Goal: Task Accomplishment & Management: Manage account settings

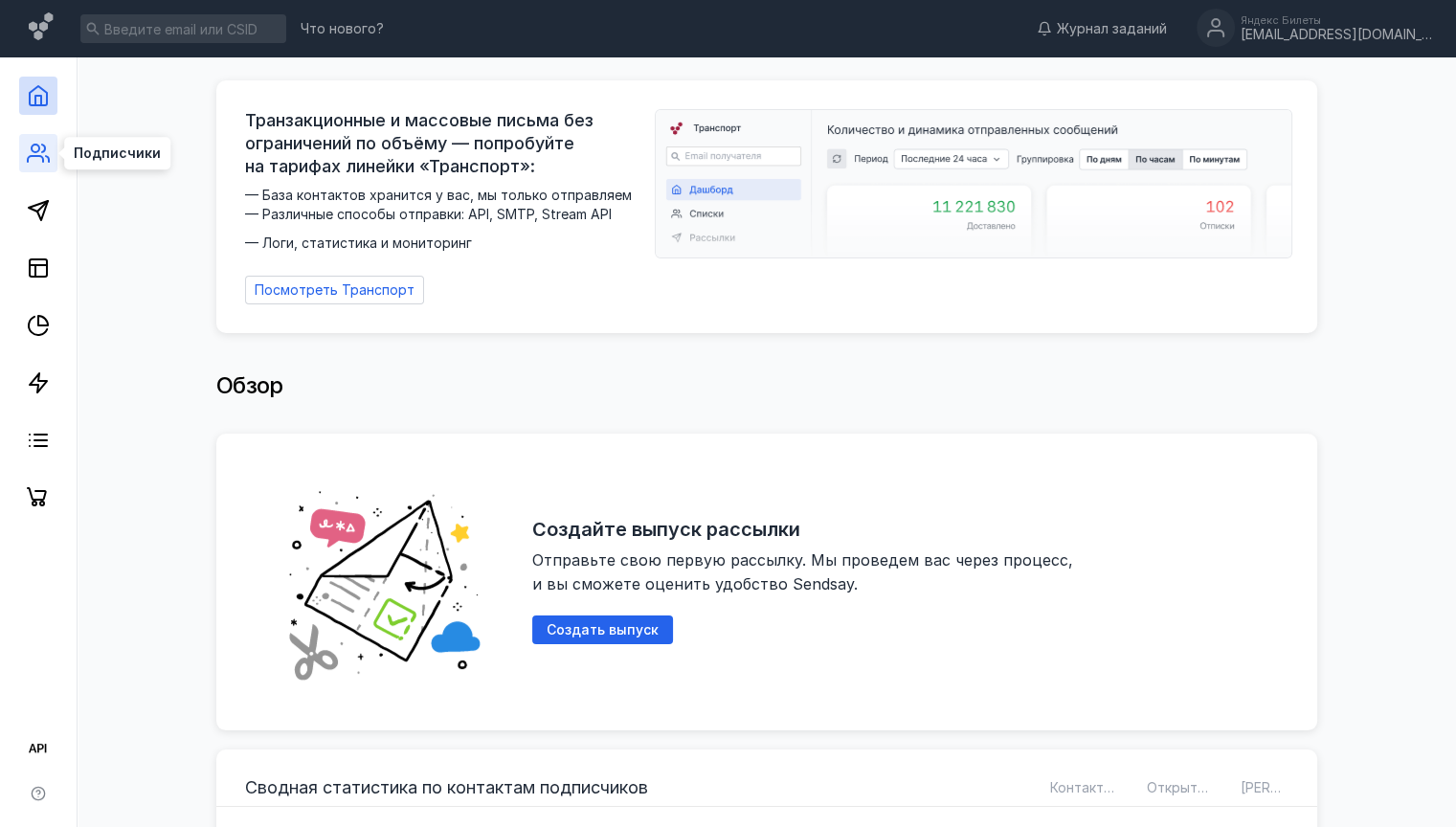
click at [41, 160] on icon at bounding box center [37, 153] width 23 height 23
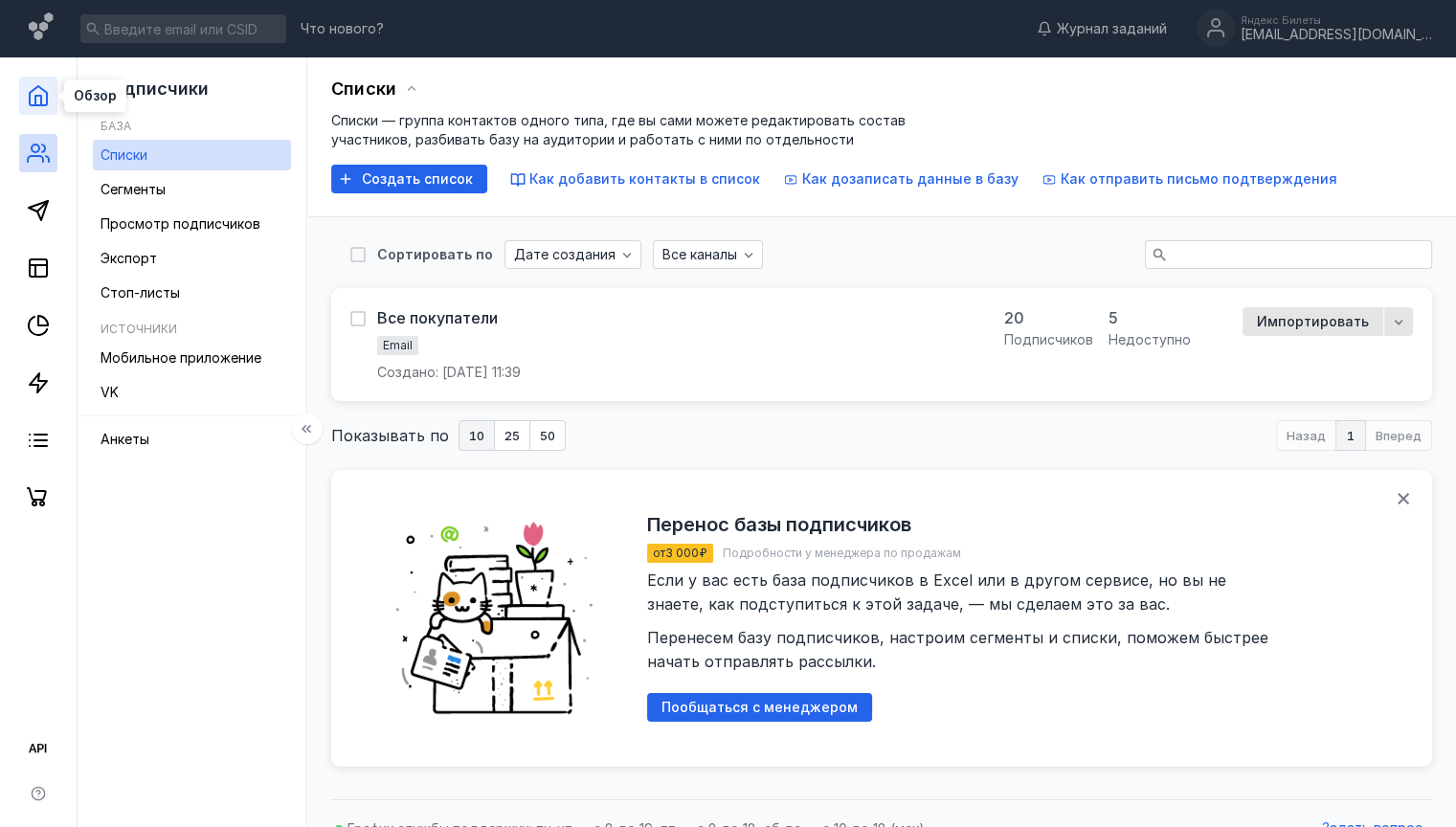
click at [31, 88] on icon at bounding box center [37, 95] width 23 height 23
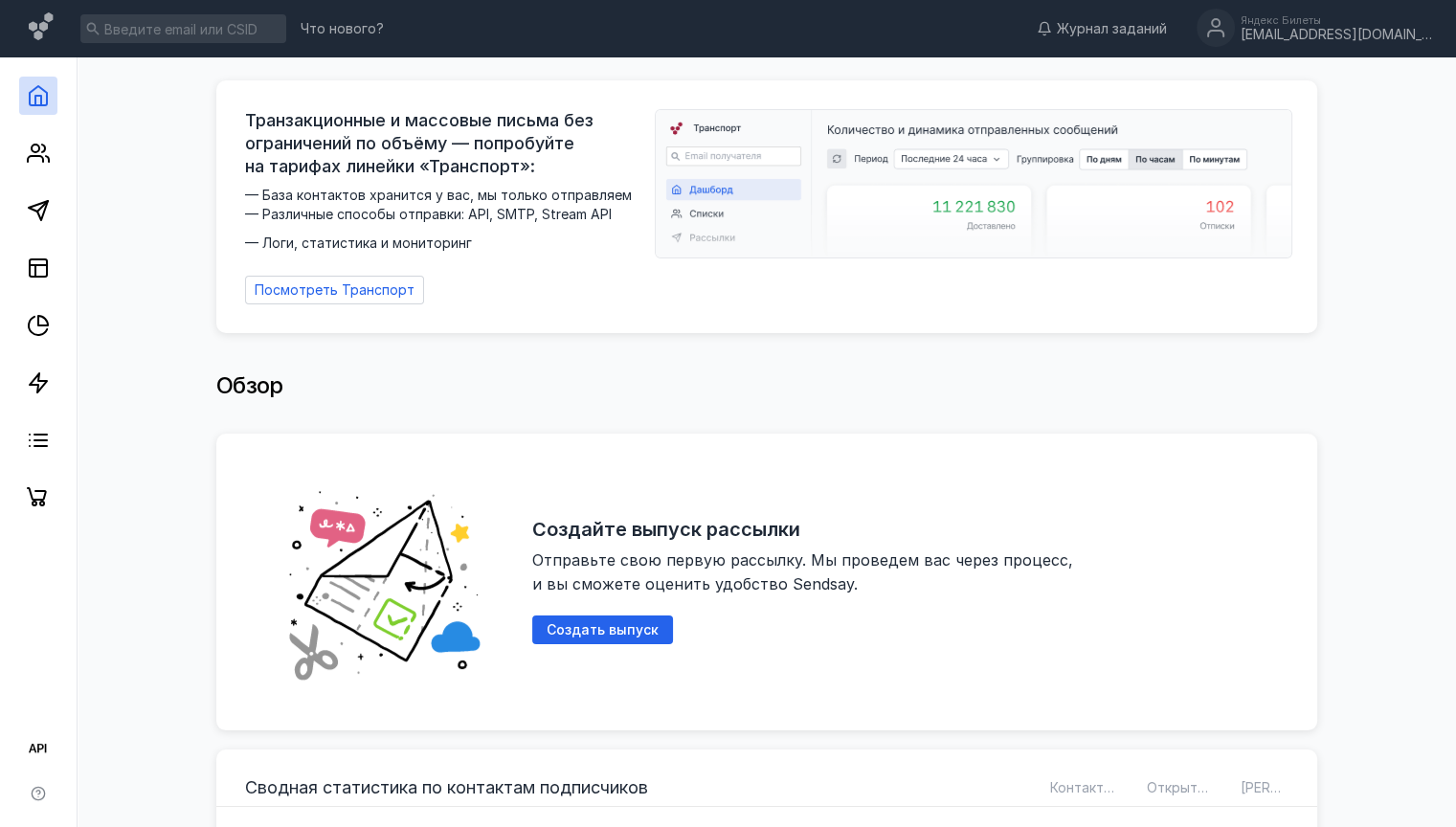
click at [708, 381] on div "Обзор" at bounding box center [767, 385] width 1101 height 38
click at [19, 151] on link at bounding box center [37, 153] width 38 height 38
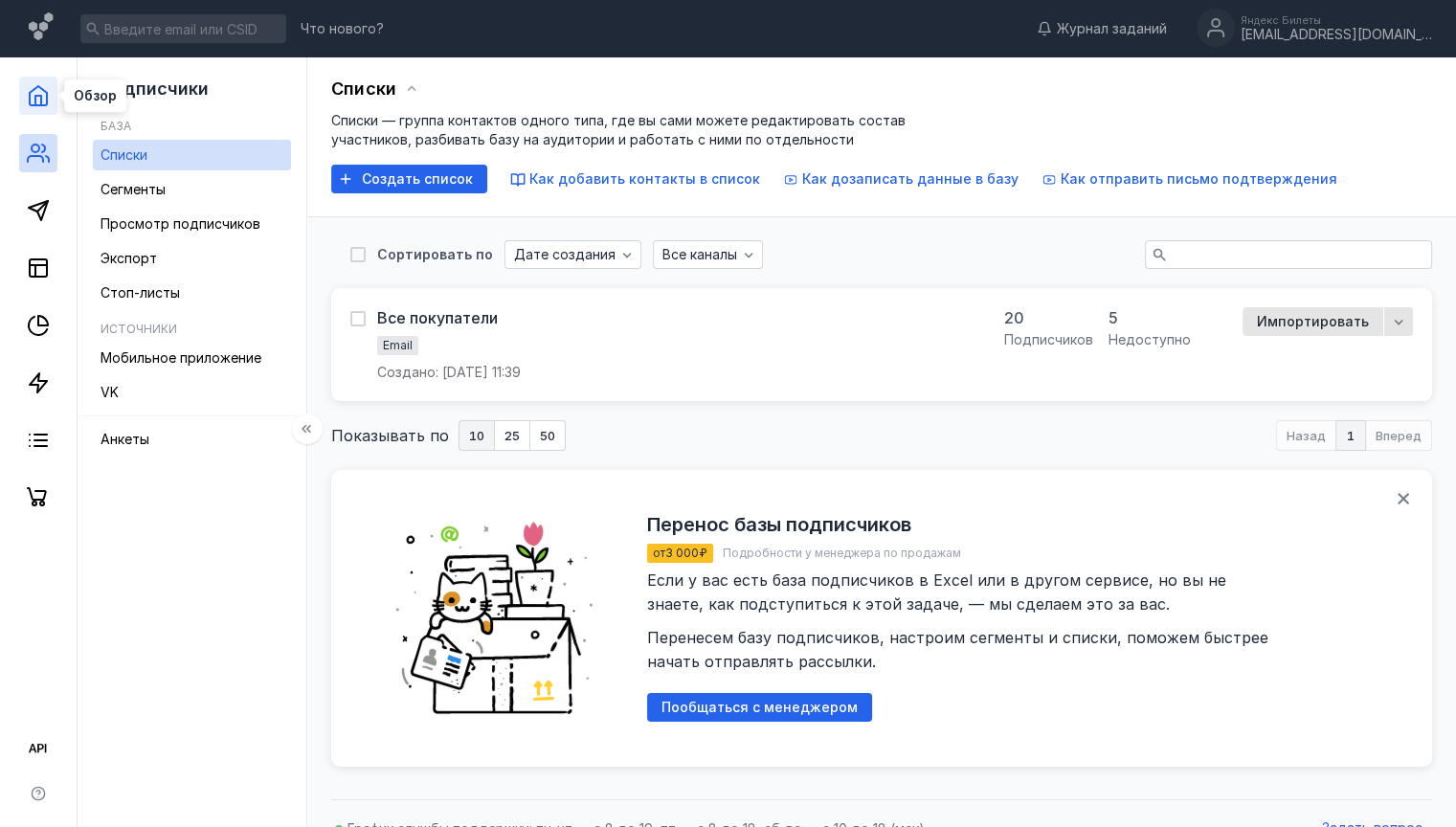
click at [43, 95] on icon at bounding box center [37, 95] width 23 height 23
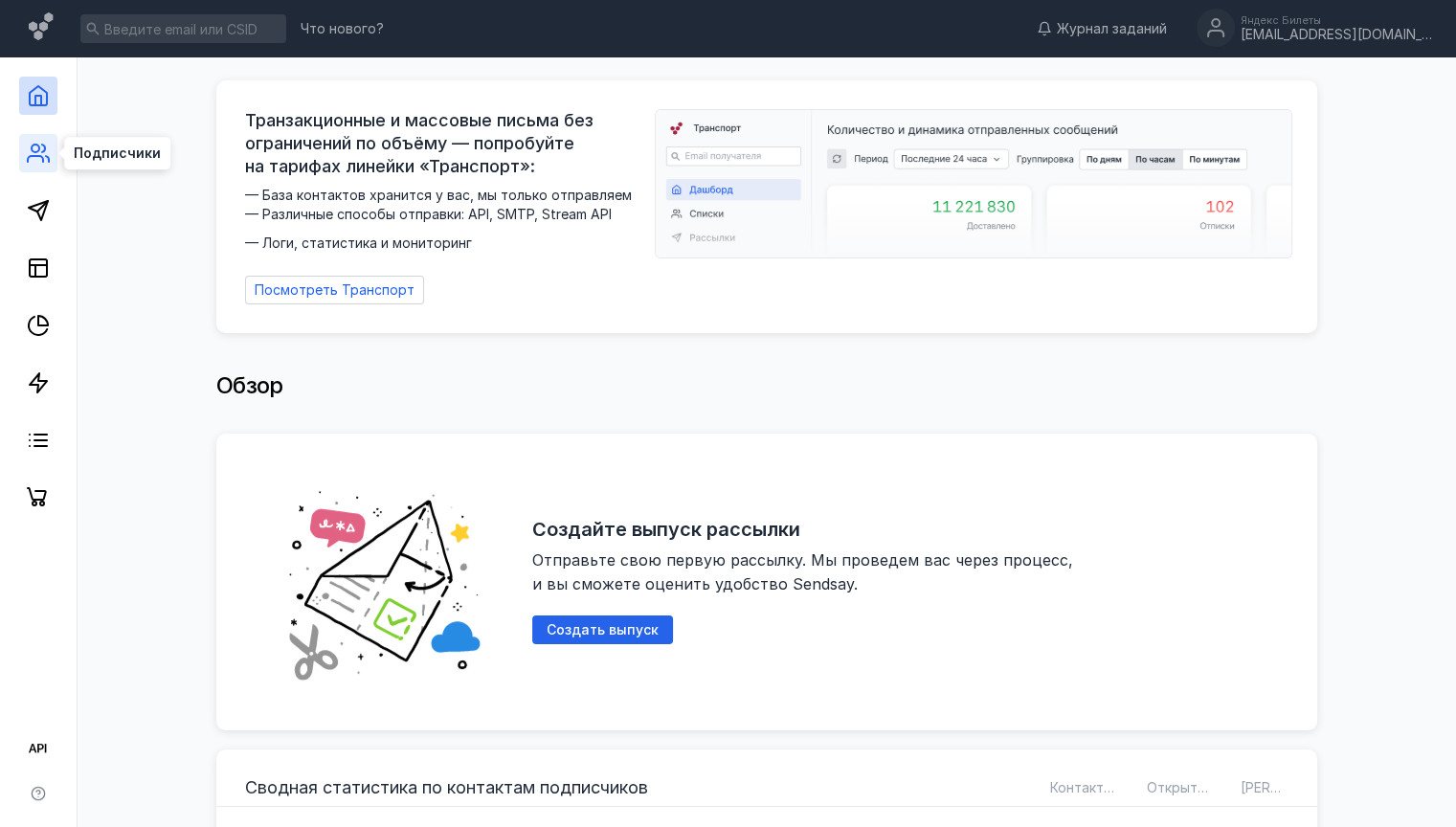
click at [38, 151] on circle at bounding box center [35, 149] width 8 height 8
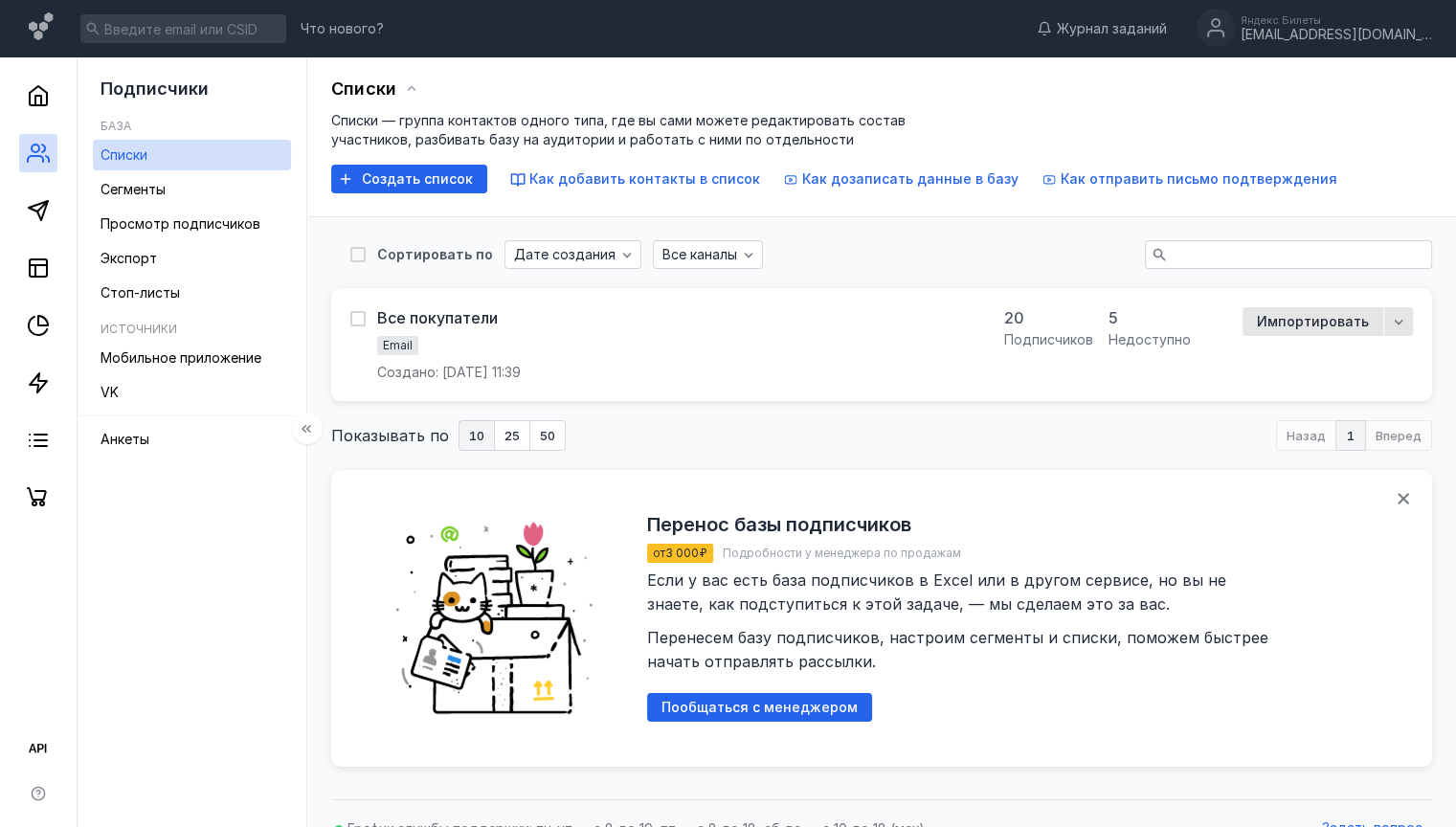
click at [17, 81] on div at bounding box center [38, 286] width 77 height 460
click at [38, 86] on icon at bounding box center [37, 95] width 17 height 19
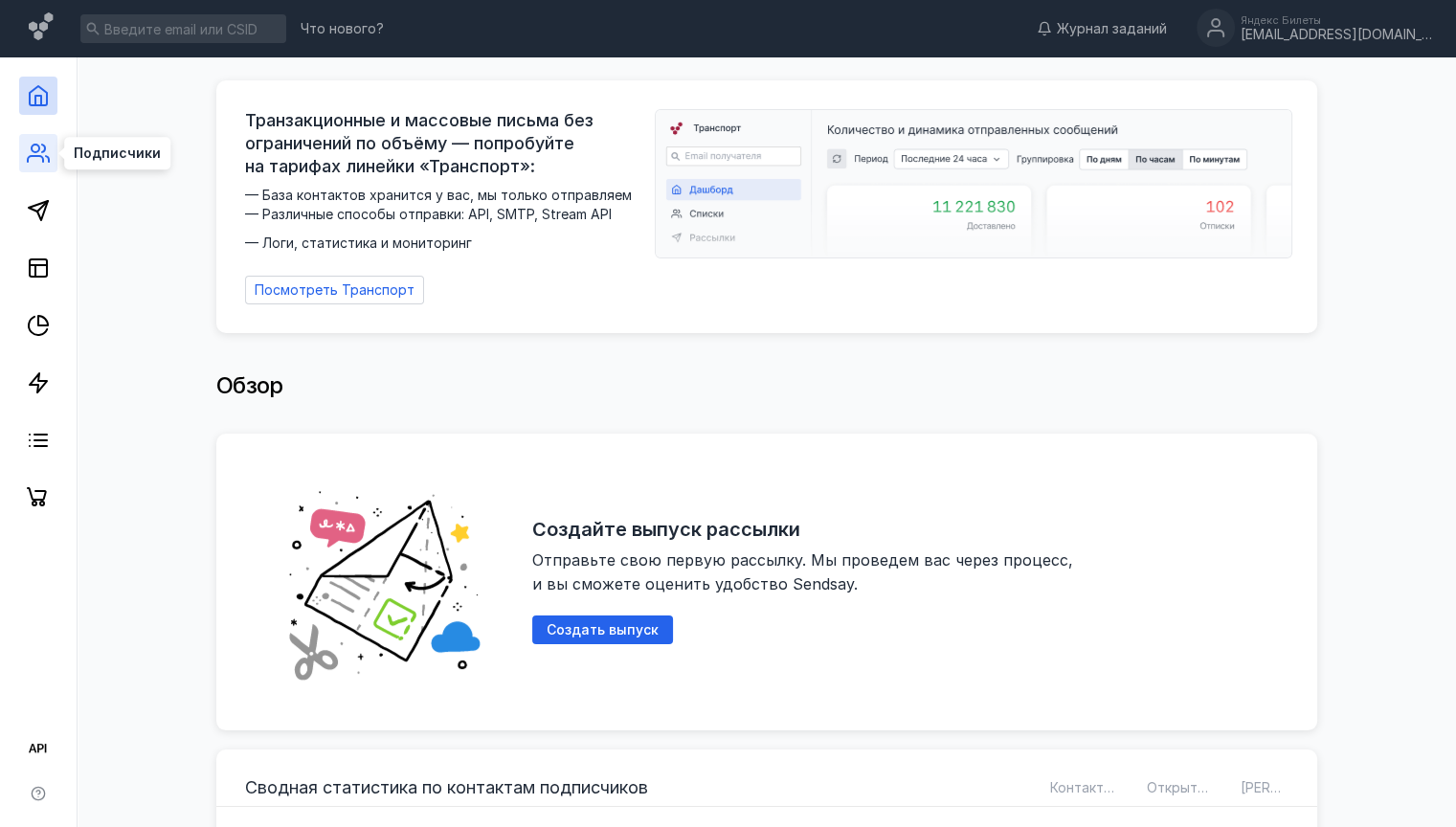
click at [32, 154] on icon at bounding box center [37, 153] width 23 height 23
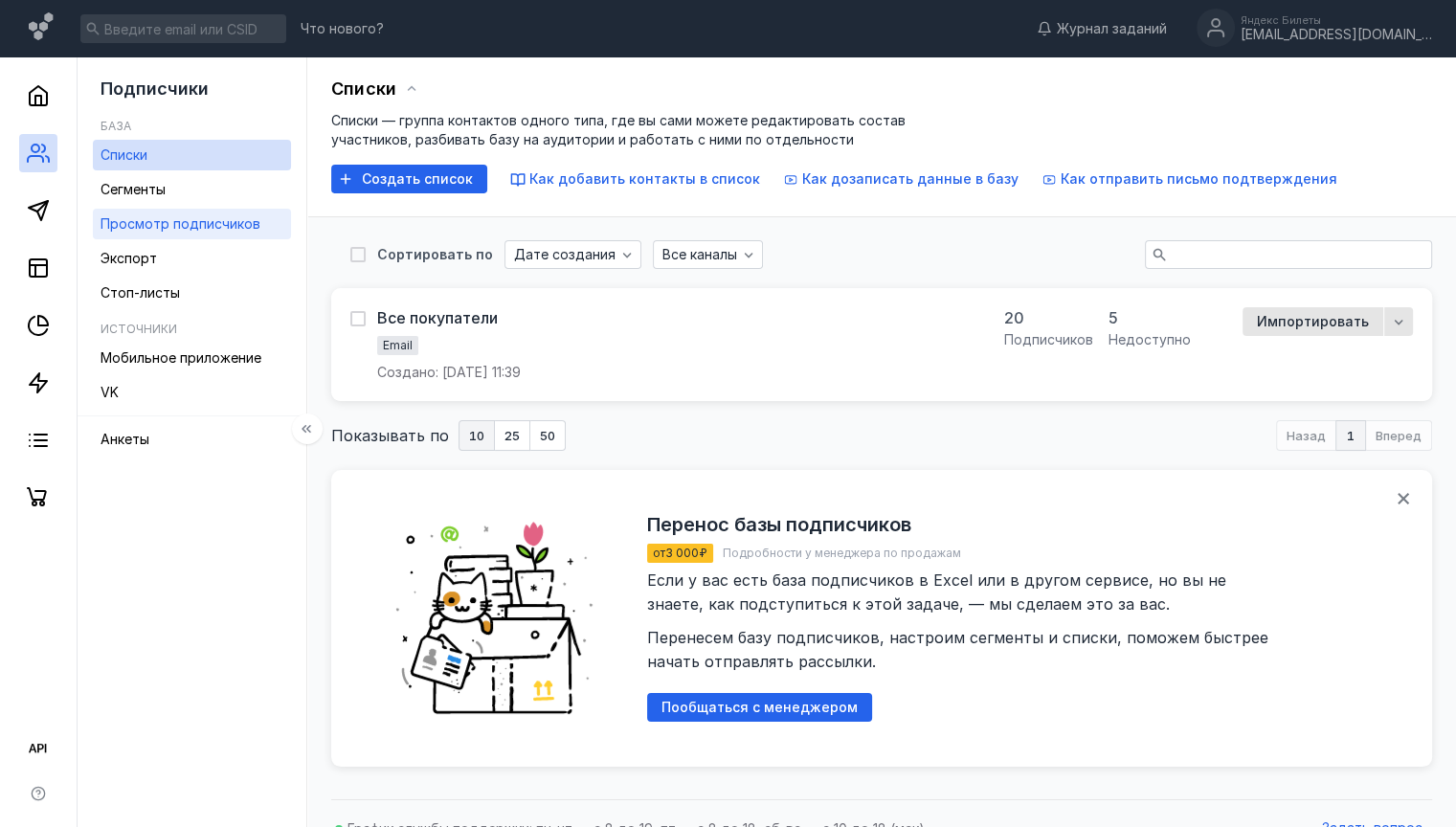
click at [245, 224] on span "Просмотр подписчиков" at bounding box center [180, 223] width 159 height 17
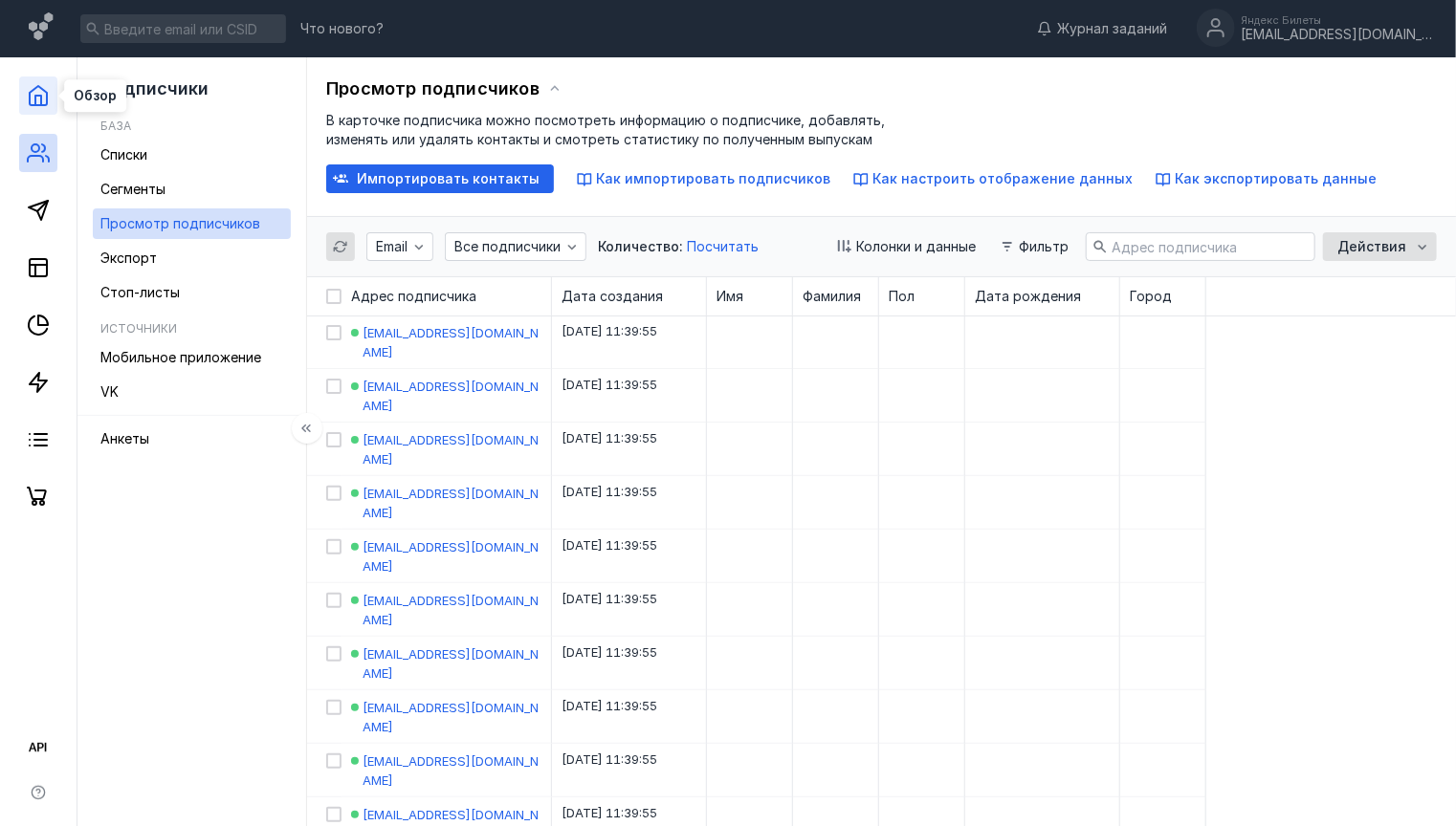
click at [41, 88] on icon at bounding box center [37, 94] width 17 height 19
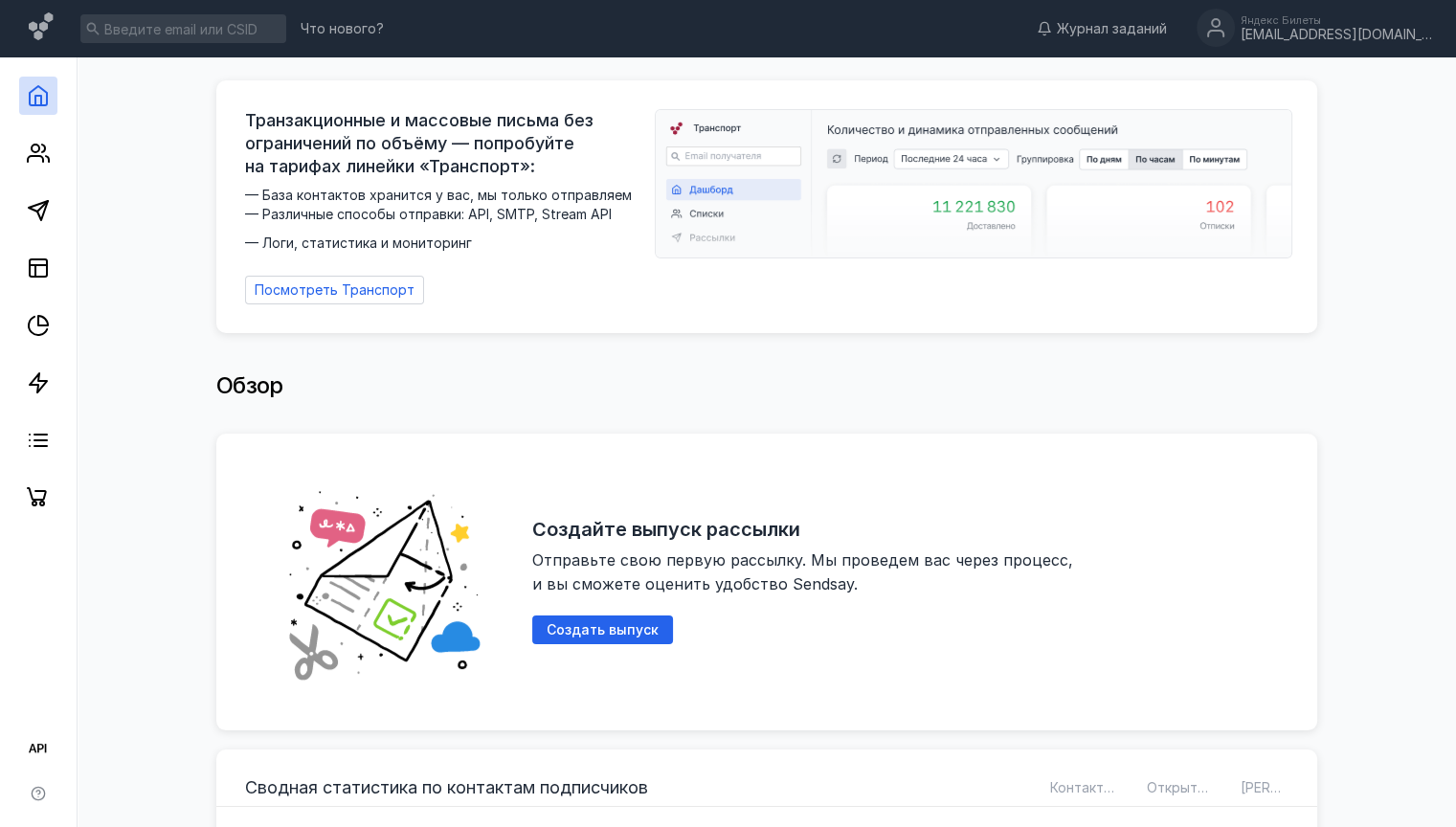
click at [879, 601] on div "Создайте выпуск рассылки Отправьте свою первую рассылку. Мы проведем вас через …" at bounding box center [910, 582] width 756 height 239
click at [35, 145] on circle at bounding box center [35, 149] width 8 height 8
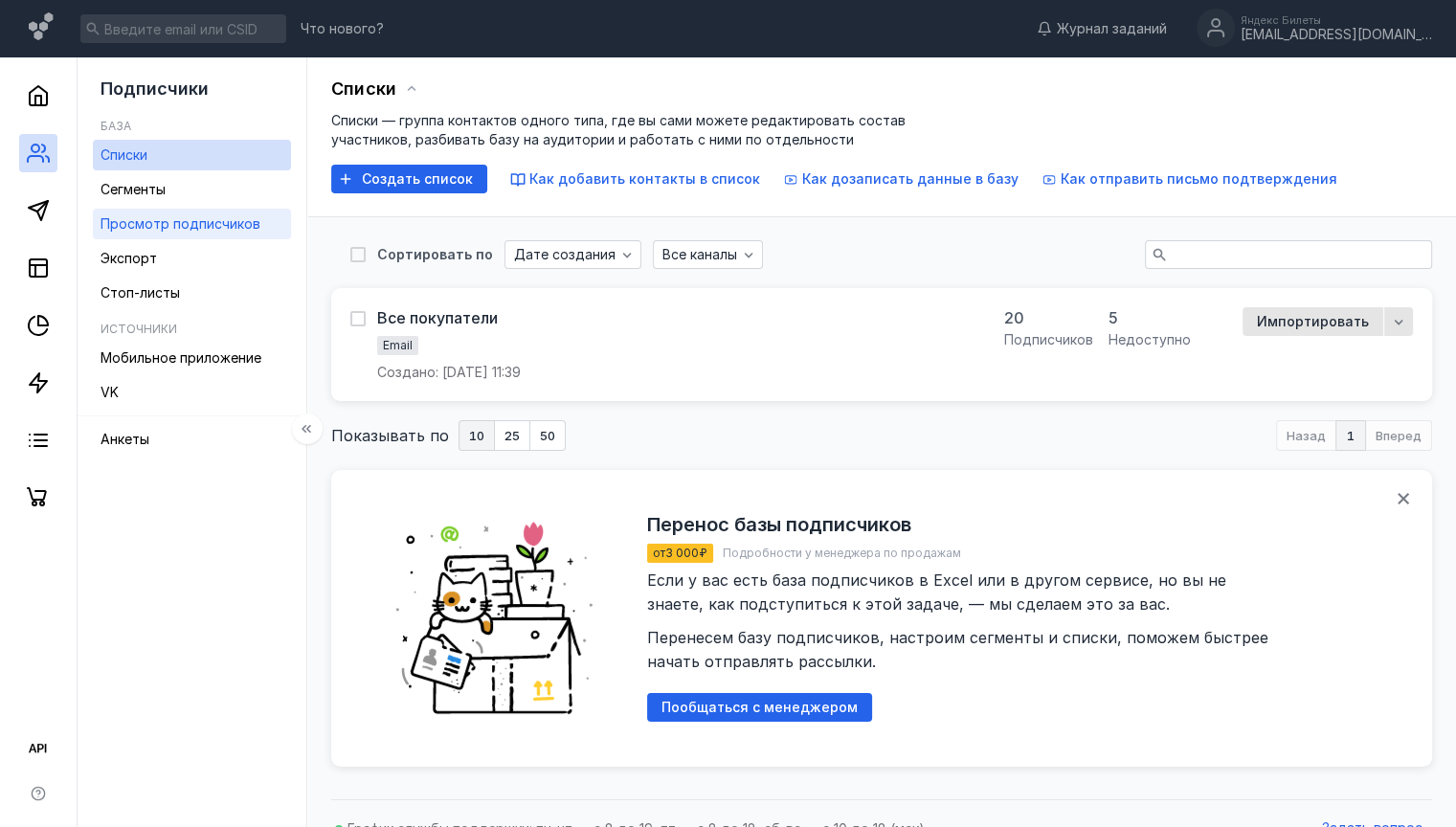
click at [182, 225] on span "Просмотр подписчиков" at bounding box center [180, 223] width 159 height 17
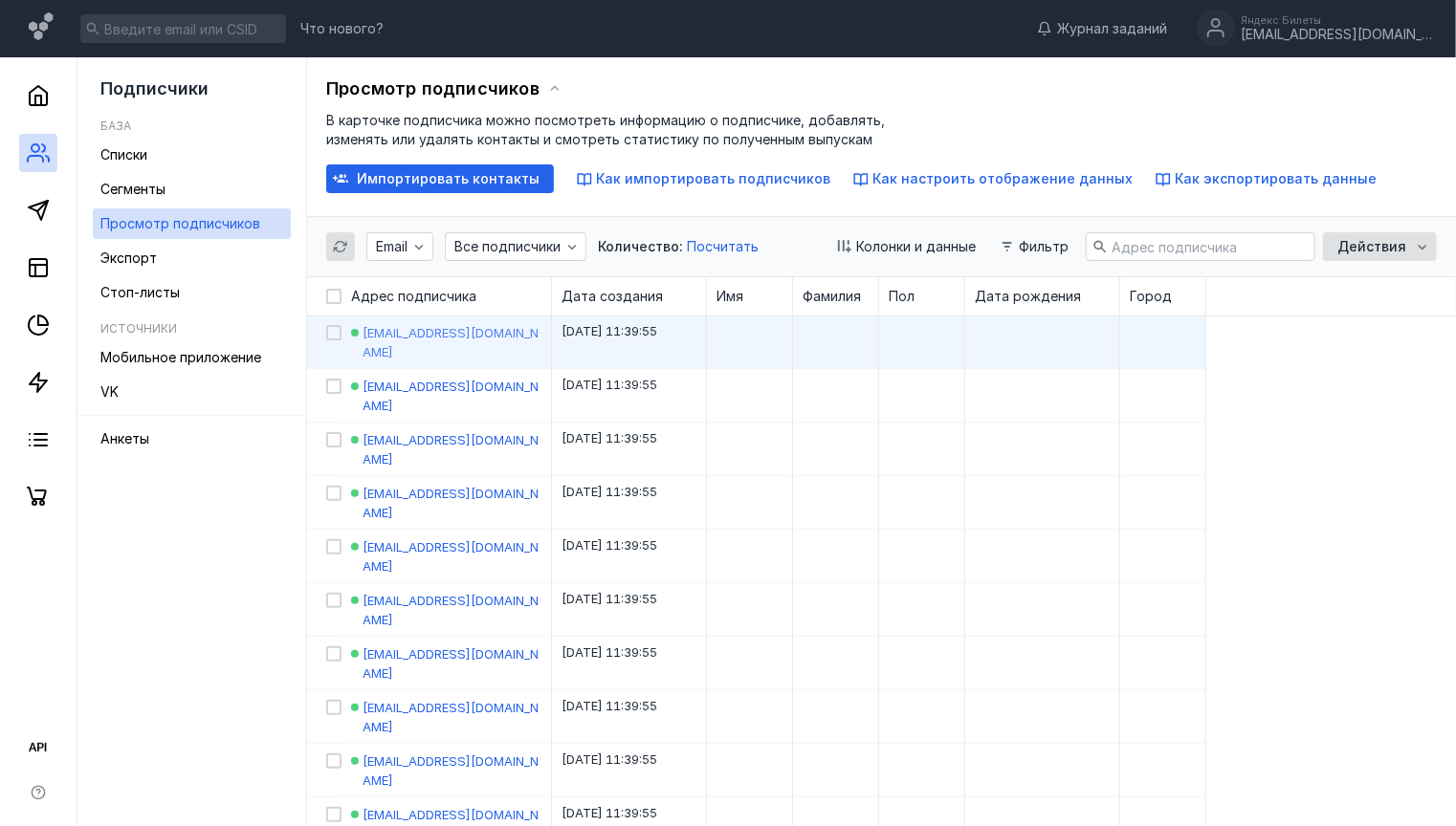
click at [407, 330] on span "[EMAIL_ADDRESS][DOMAIN_NAME]" at bounding box center [450, 342] width 176 height 34
